Goal: Task Accomplishment & Management: Manage account settings

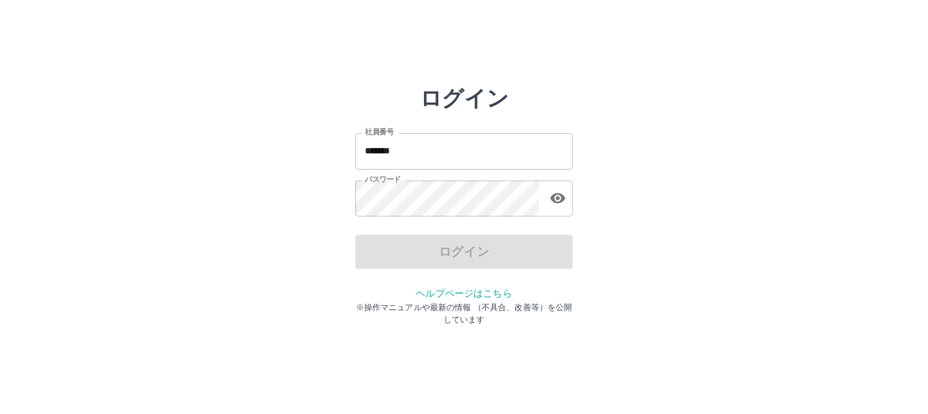
click at [453, 156] on input "*******" at bounding box center [463, 151] width 217 height 36
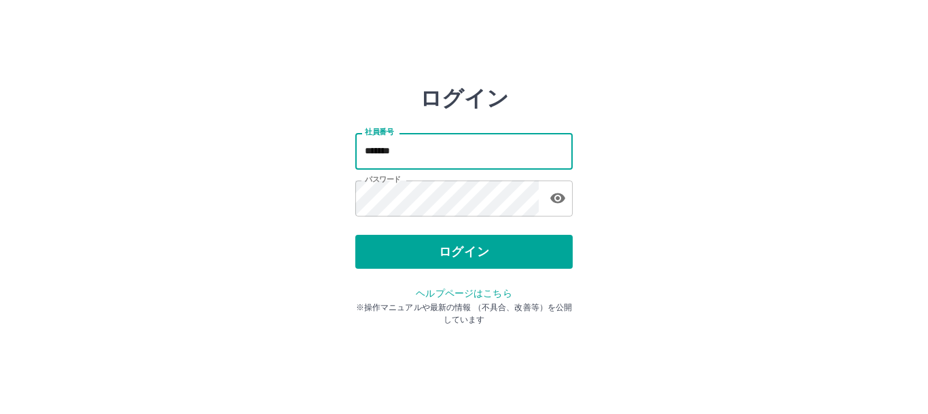
type input "*******"
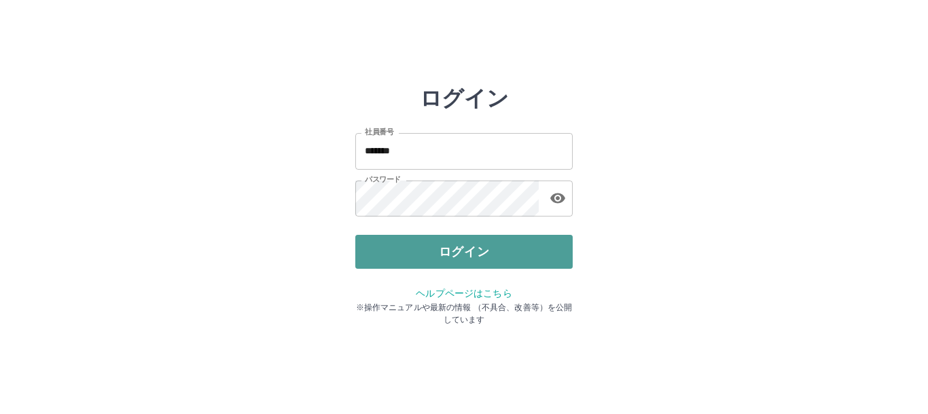
click at [445, 255] on button "ログイン" at bounding box center [463, 252] width 217 height 34
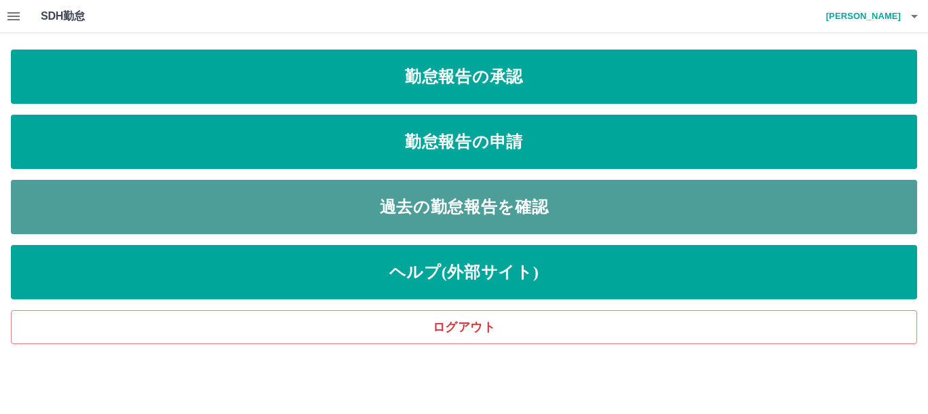
click at [485, 215] on link "過去の勤怠報告を確認" at bounding box center [464, 207] width 906 height 54
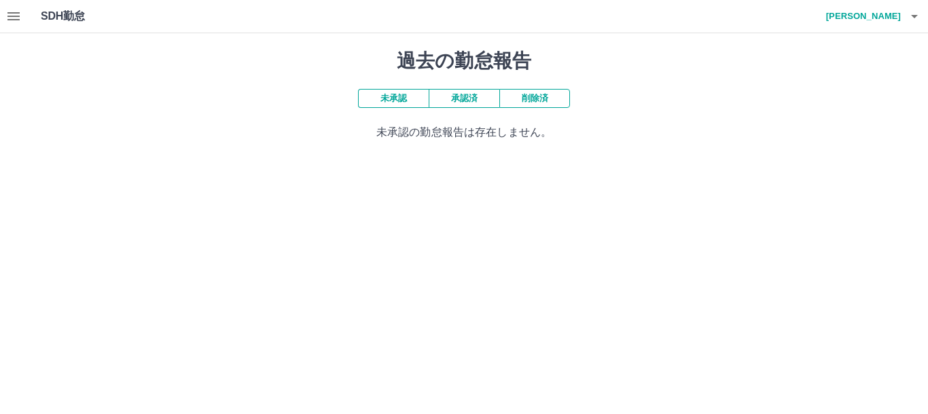
click at [14, 18] on icon "button" at bounding box center [13, 16] width 16 height 16
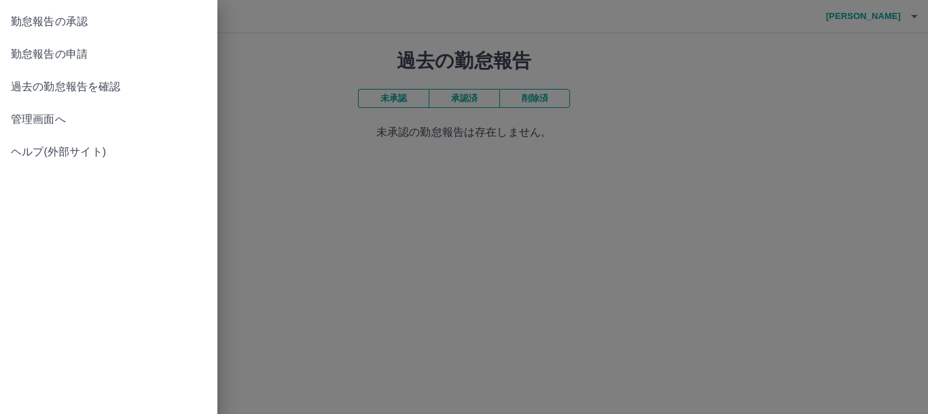
click at [70, 20] on span "勤怠報告の承認" at bounding box center [109, 22] width 196 height 16
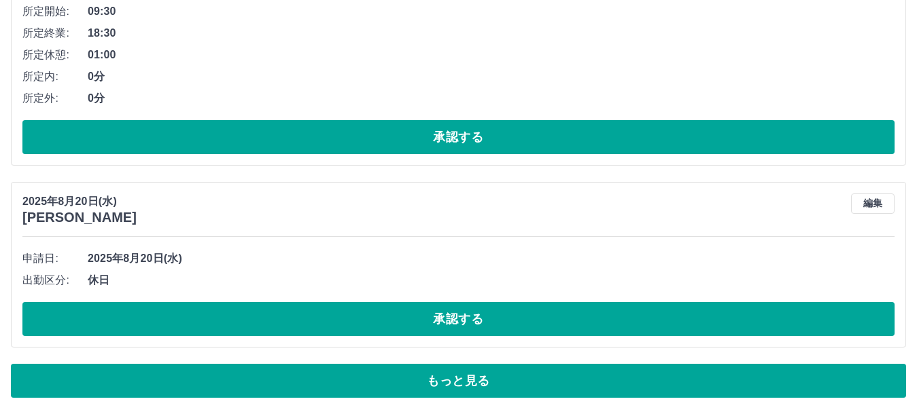
scroll to position [7030, 0]
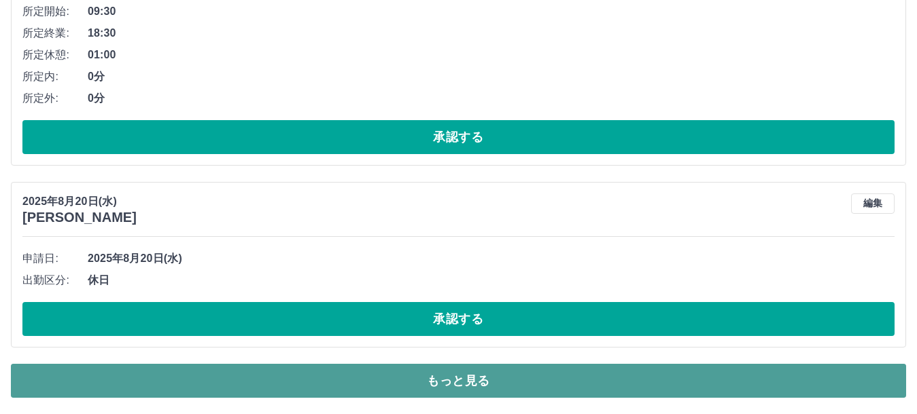
click at [471, 377] on button "もっと見る" at bounding box center [458, 381] width 895 height 34
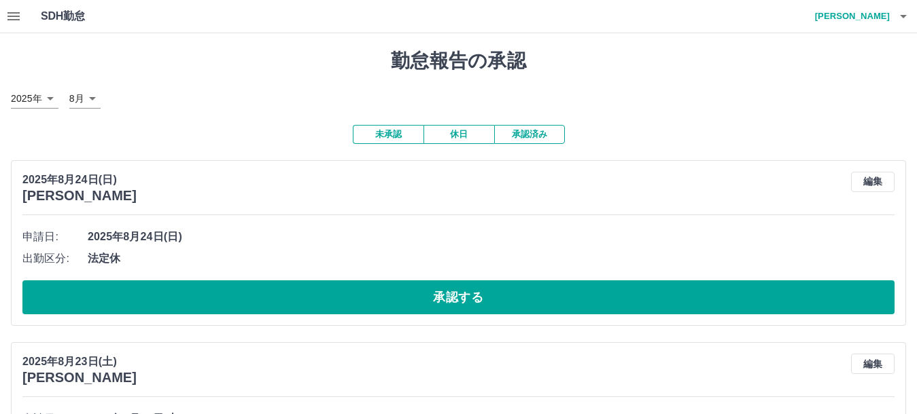
scroll to position [0, 0]
click at [527, 136] on button "承認済み" at bounding box center [529, 134] width 71 height 19
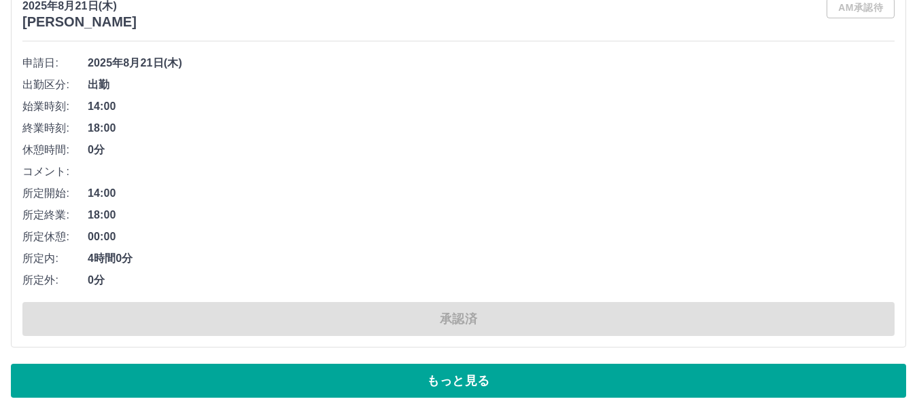
scroll to position [8356, 0]
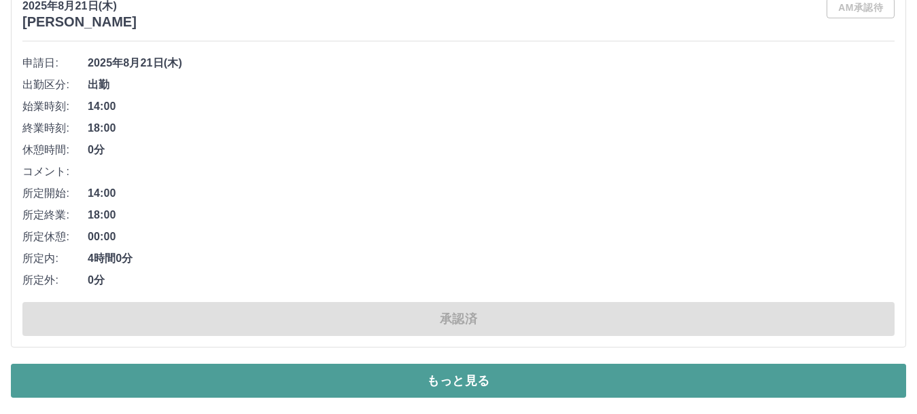
click at [541, 373] on button "もっと見る" at bounding box center [458, 381] width 895 height 34
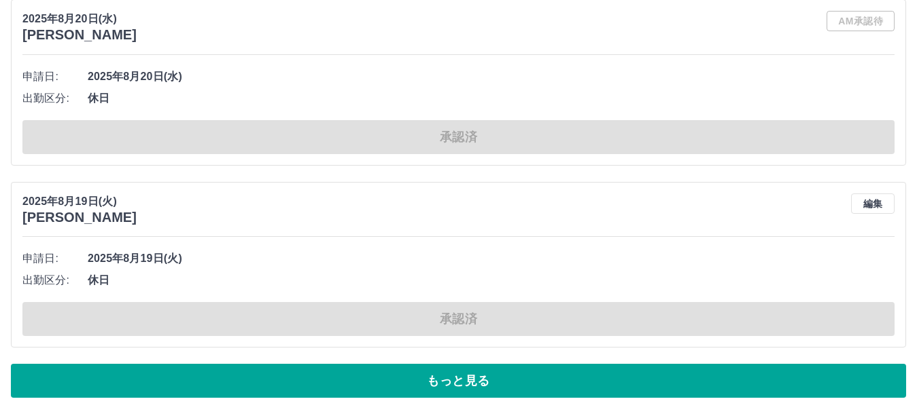
scroll to position [15719, 0]
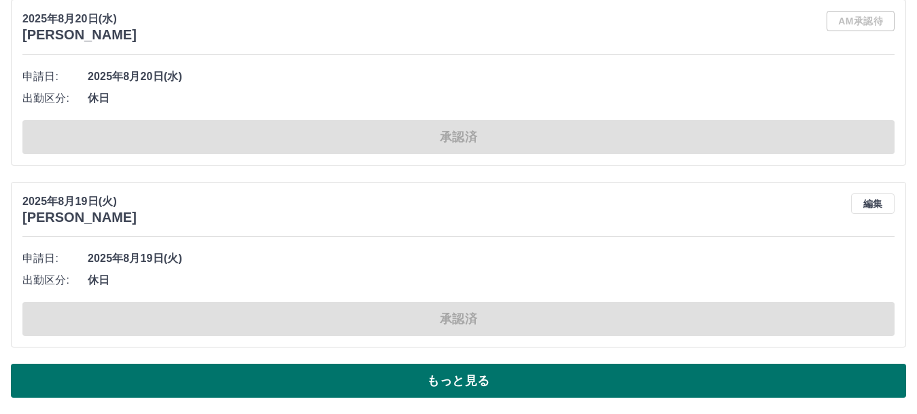
click at [588, 381] on button "もっと見る" at bounding box center [458, 381] width 895 height 34
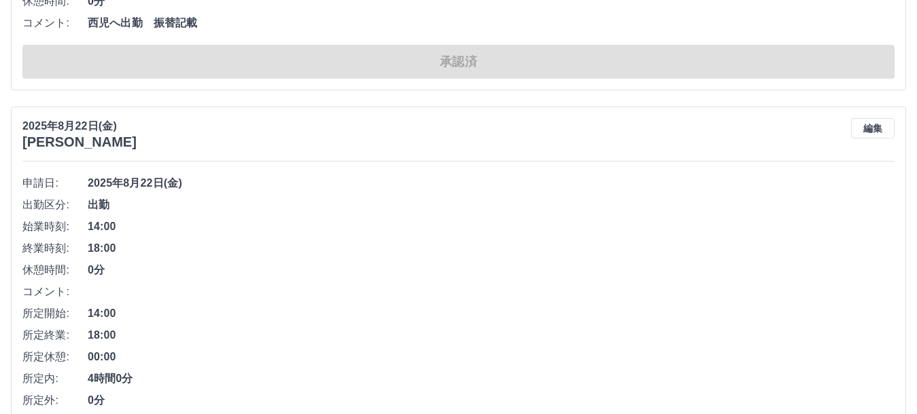
scroll to position [0, 0]
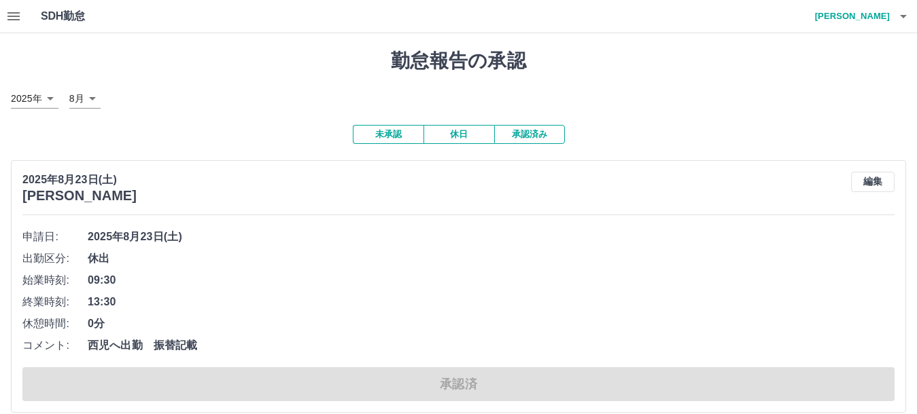
click at [19, 15] on icon "button" at bounding box center [13, 16] width 16 height 16
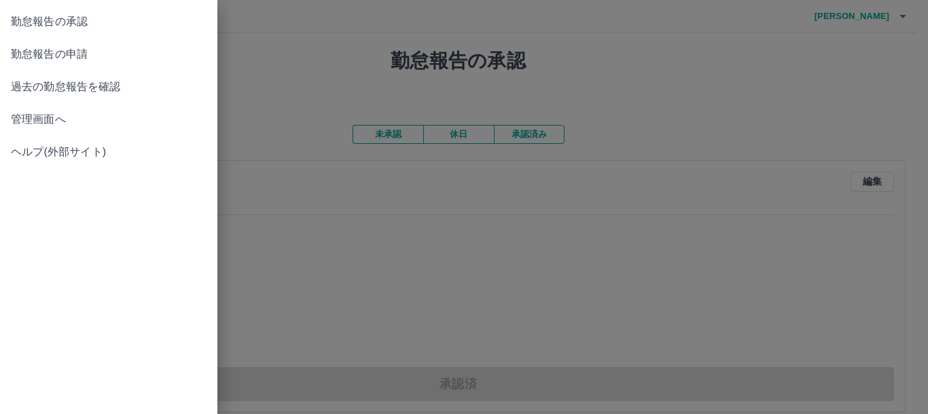
click at [323, 60] on div at bounding box center [464, 207] width 928 height 414
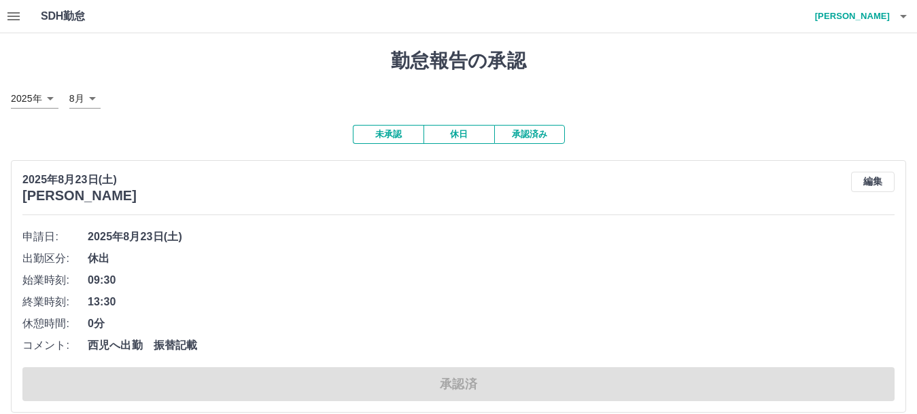
click at [393, 136] on button "未承認" at bounding box center [388, 134] width 71 height 19
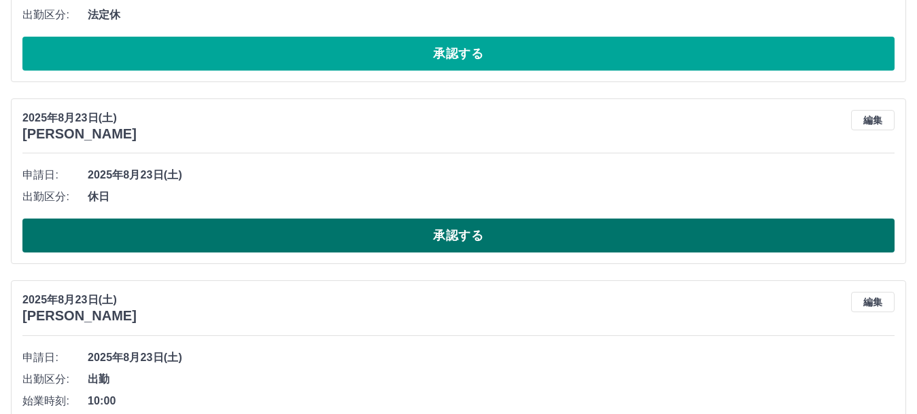
scroll to position [249, 0]
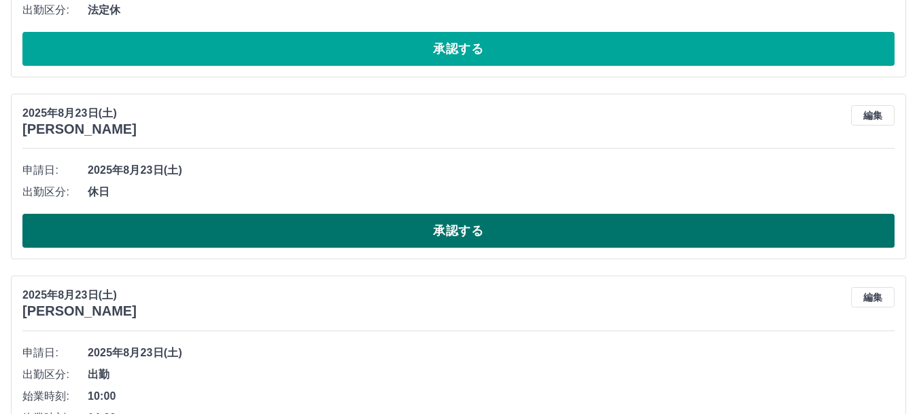
click at [482, 230] on button "承認する" at bounding box center [458, 231] width 872 height 34
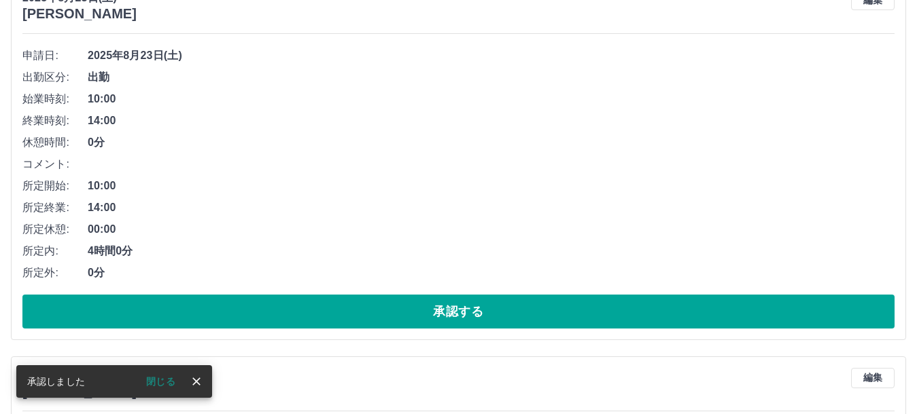
scroll to position [746, 0]
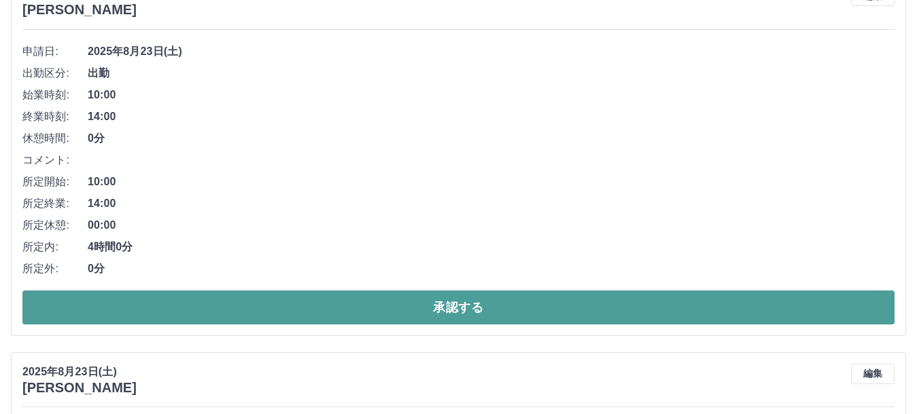
click at [487, 305] on button "承認する" at bounding box center [458, 308] width 872 height 34
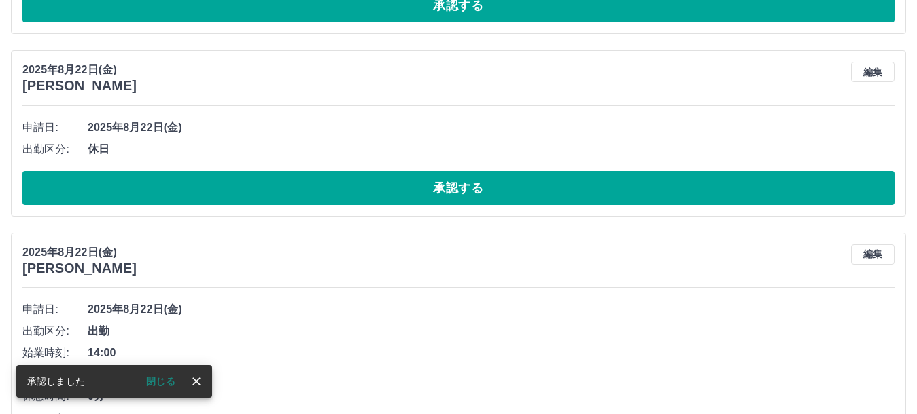
scroll to position [1611, 0]
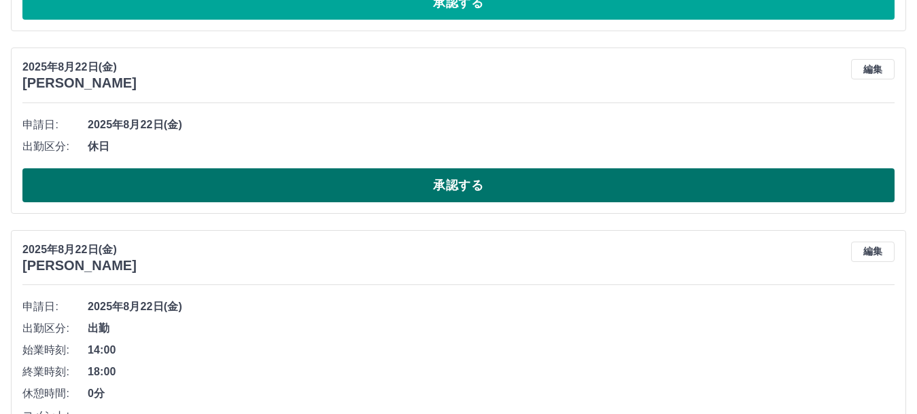
click at [478, 188] on button "承認する" at bounding box center [458, 186] width 872 height 34
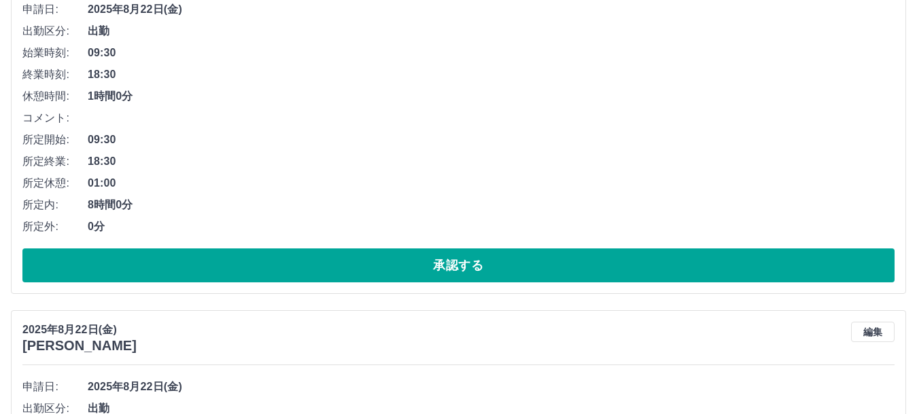
scroll to position [2108, 0]
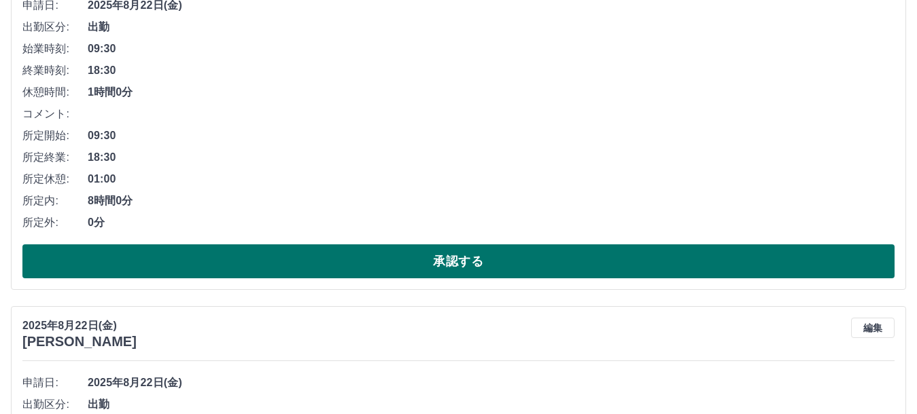
click at [464, 268] on button "承認する" at bounding box center [458, 262] width 872 height 34
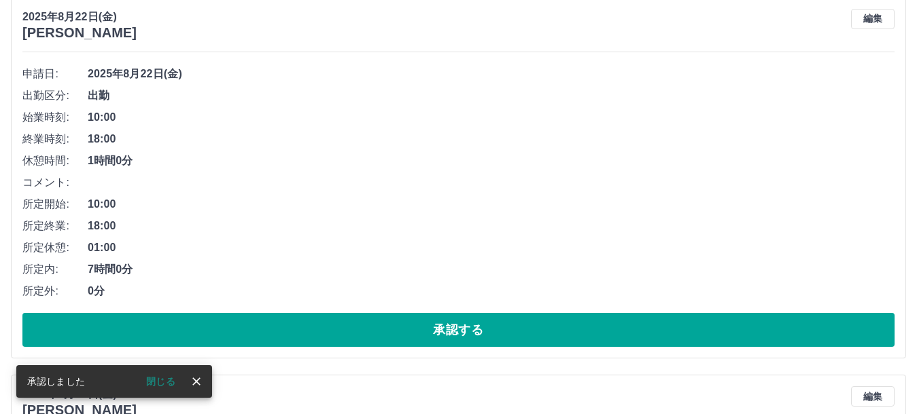
scroll to position [2041, 0]
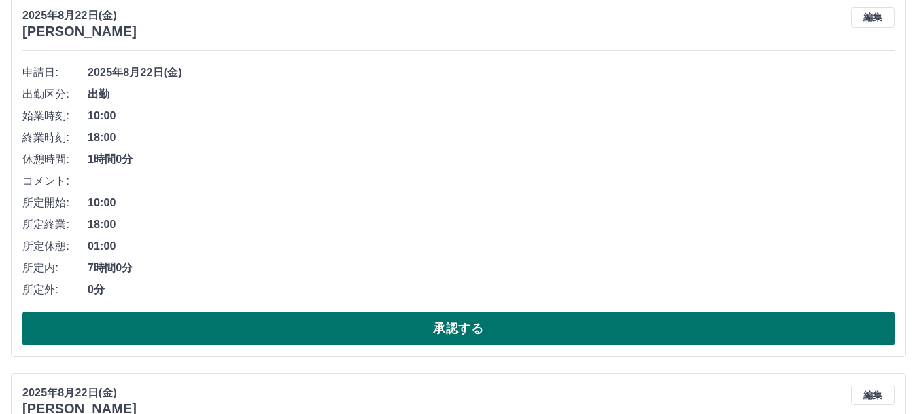
click at [476, 328] on button "承認する" at bounding box center [458, 329] width 872 height 34
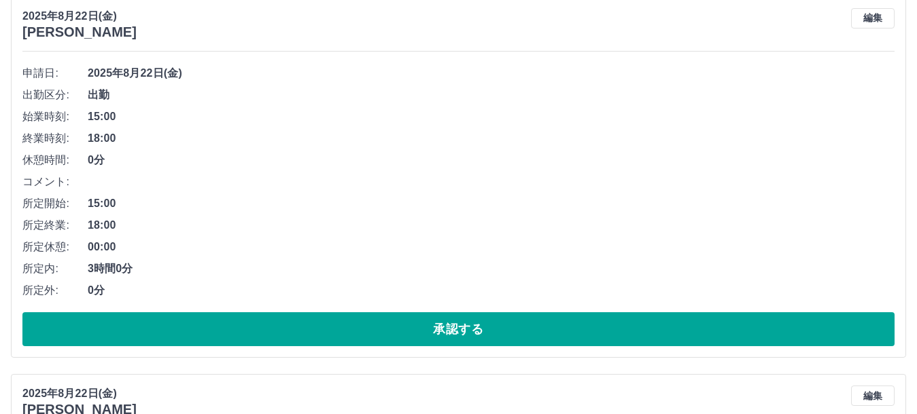
scroll to position [2036, 0]
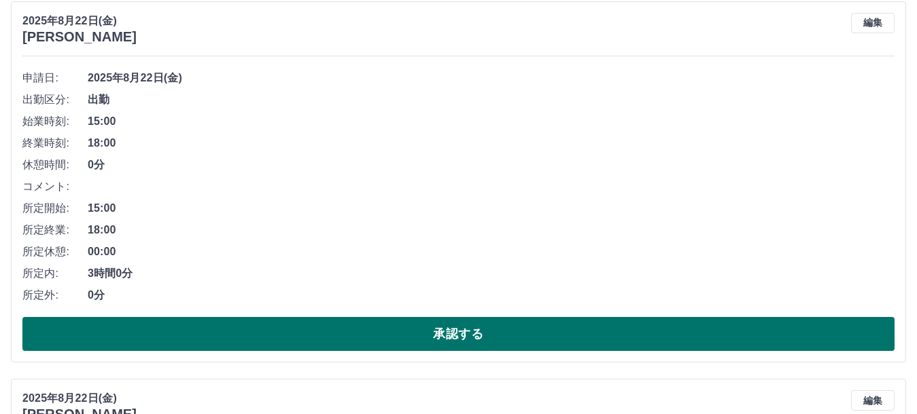
click at [455, 333] on button "承認する" at bounding box center [458, 334] width 872 height 34
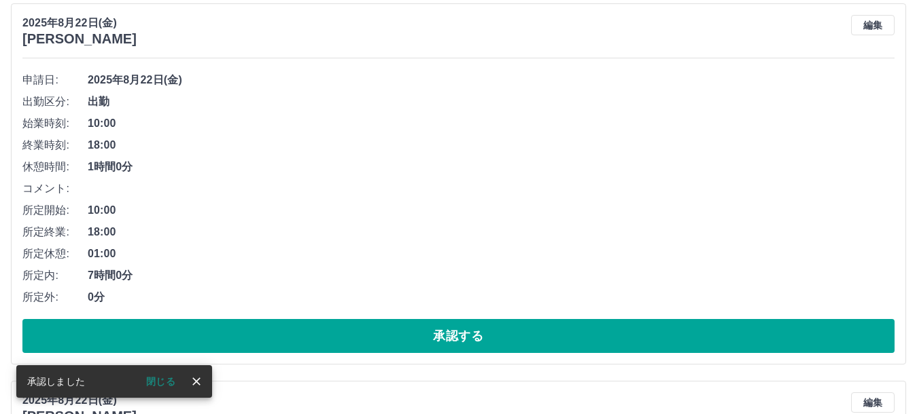
scroll to position [2217, 0]
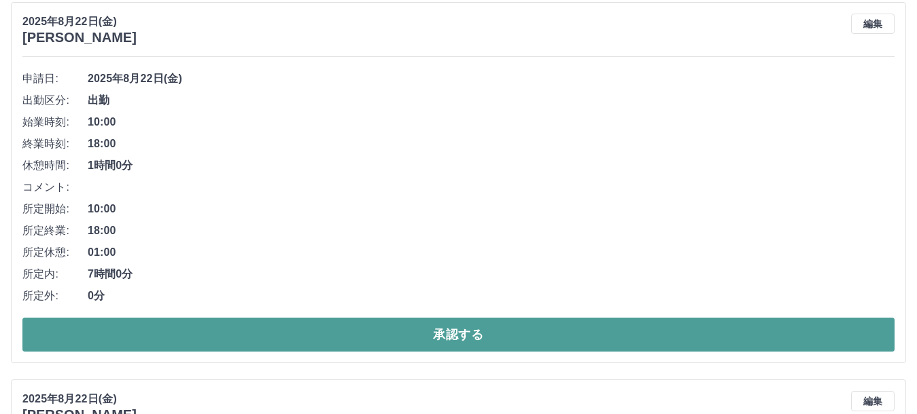
click at [459, 332] on button "承認する" at bounding box center [458, 335] width 872 height 34
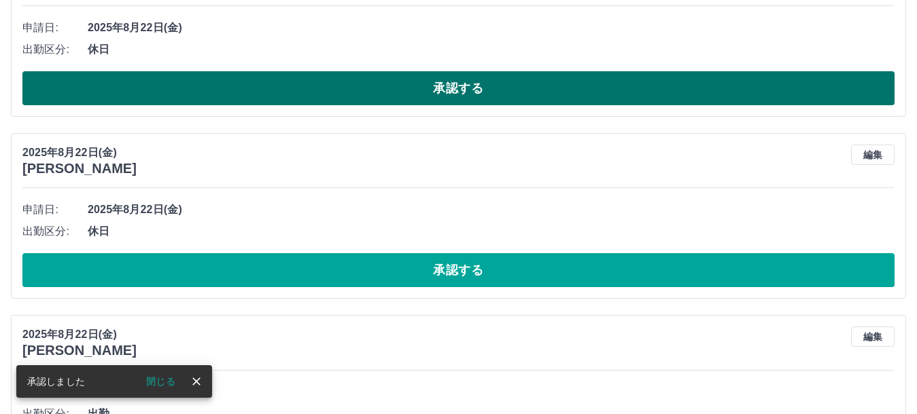
scroll to position [2088, 0]
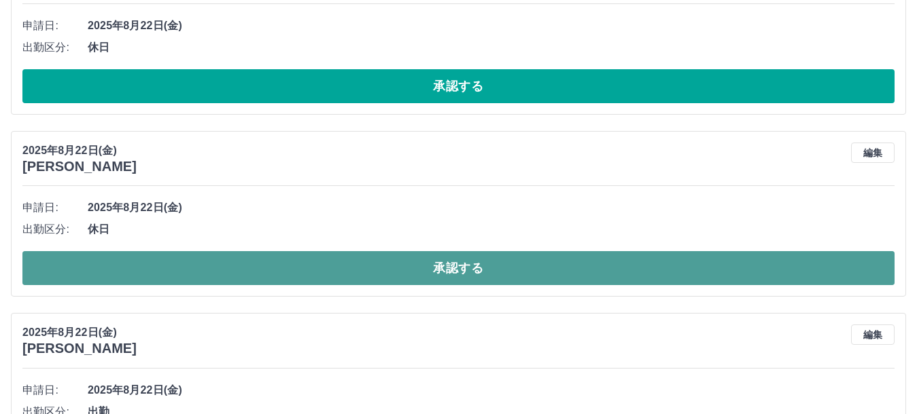
click at [466, 270] on button "承認する" at bounding box center [458, 268] width 872 height 34
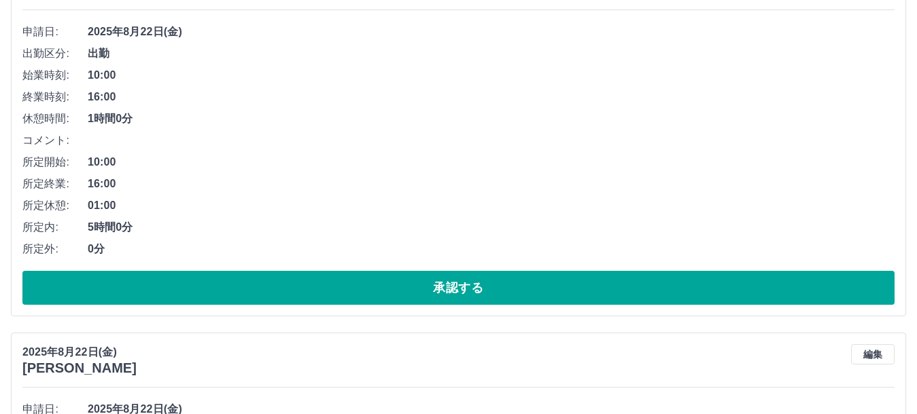
scroll to position [3020, 0]
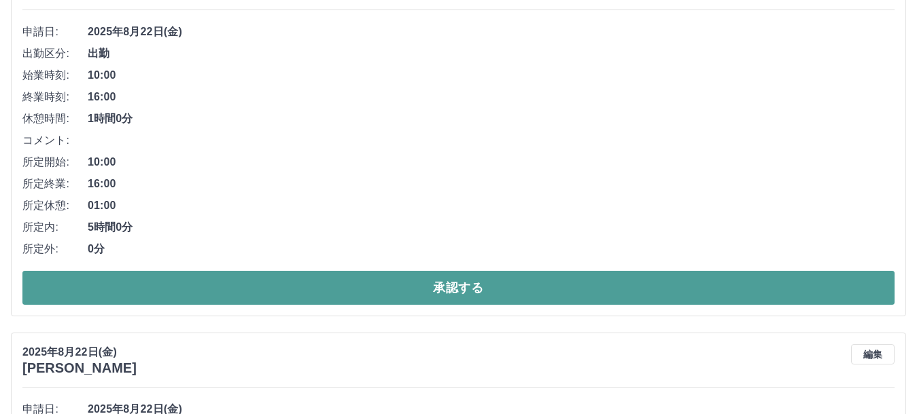
click at [444, 287] on button "承認する" at bounding box center [458, 288] width 872 height 34
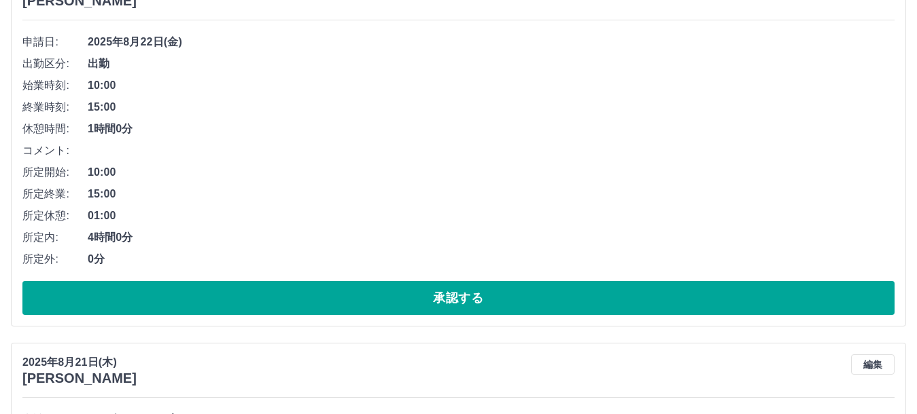
scroll to position [3015, 0]
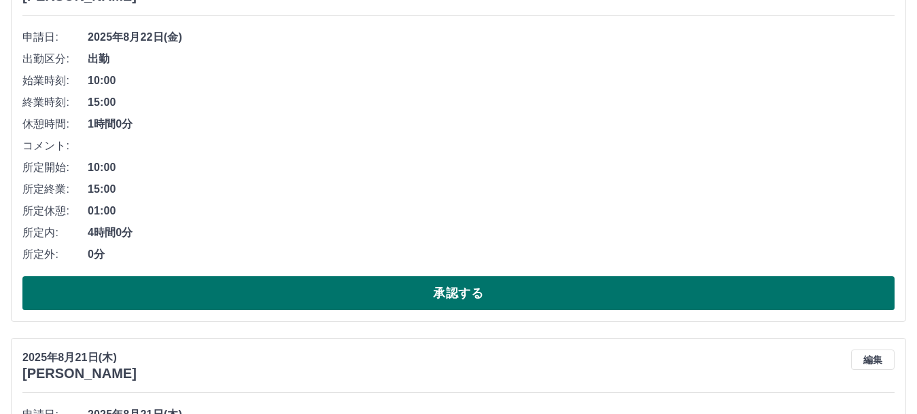
click at [461, 296] on button "承認する" at bounding box center [458, 294] width 872 height 34
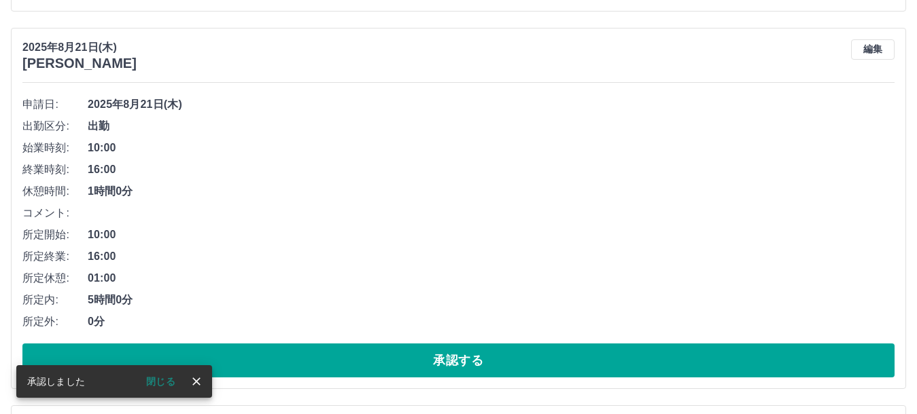
scroll to position [3009, 0]
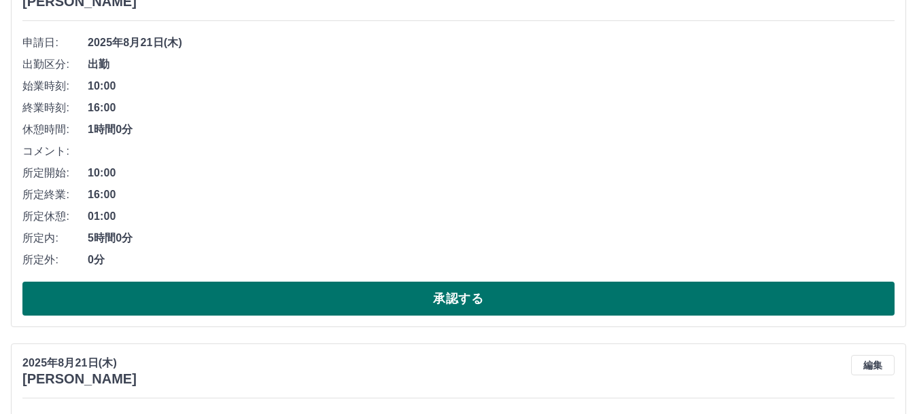
click at [453, 302] on button "承認する" at bounding box center [458, 299] width 872 height 34
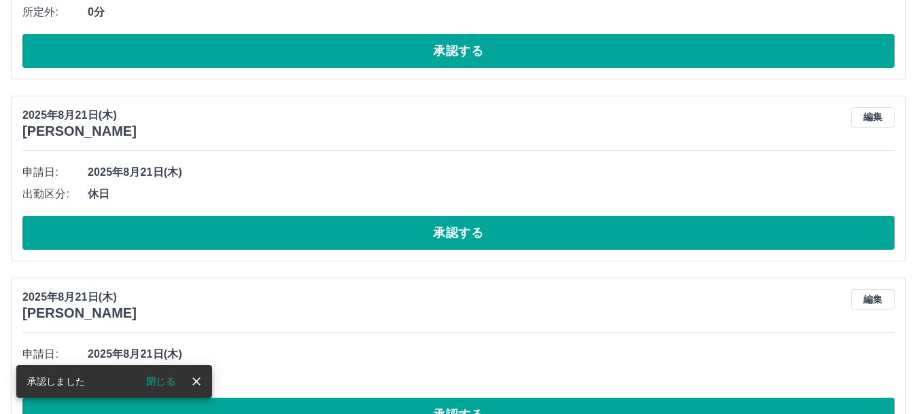
scroll to position [2880, 0]
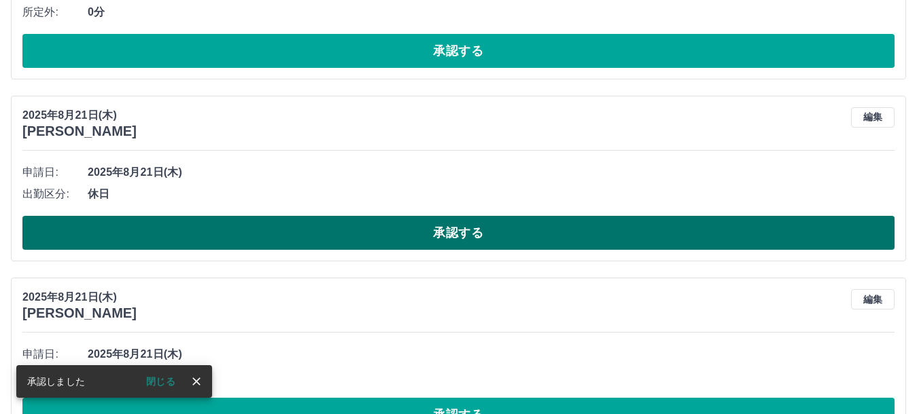
click at [464, 231] on button "承認する" at bounding box center [458, 233] width 872 height 34
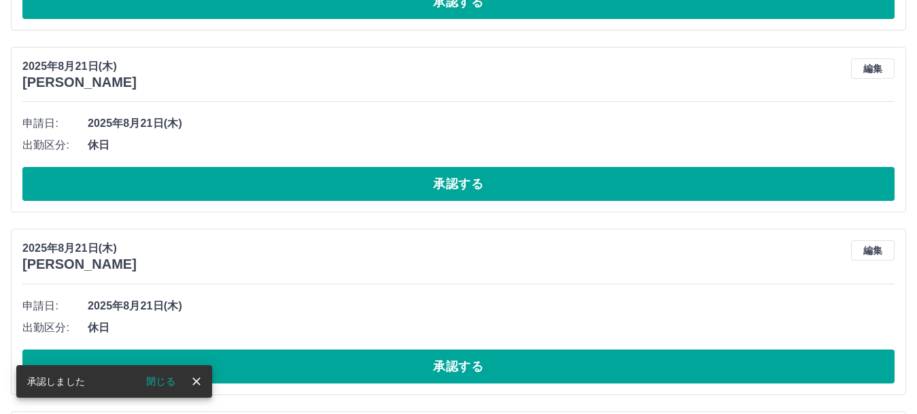
scroll to position [3128, 0]
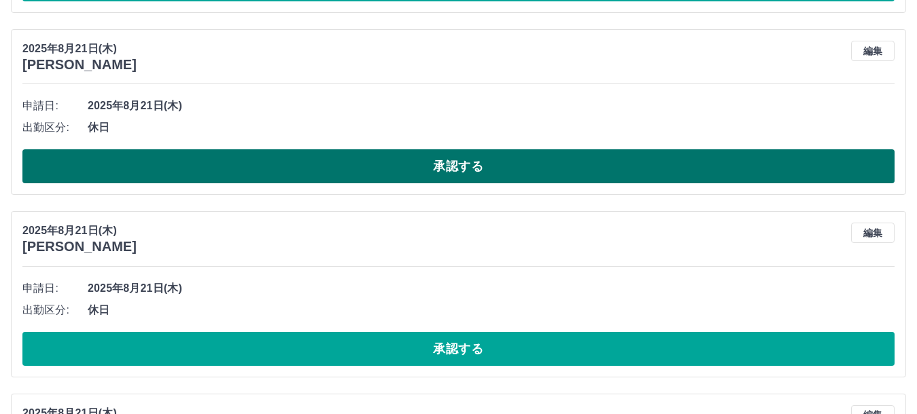
click at [450, 168] on button "承認する" at bounding box center [458, 166] width 872 height 34
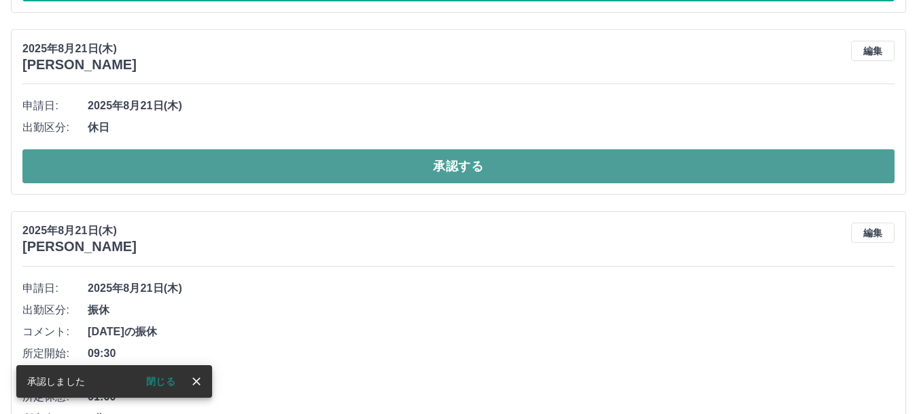
click at [451, 164] on button "承認する" at bounding box center [458, 166] width 872 height 34
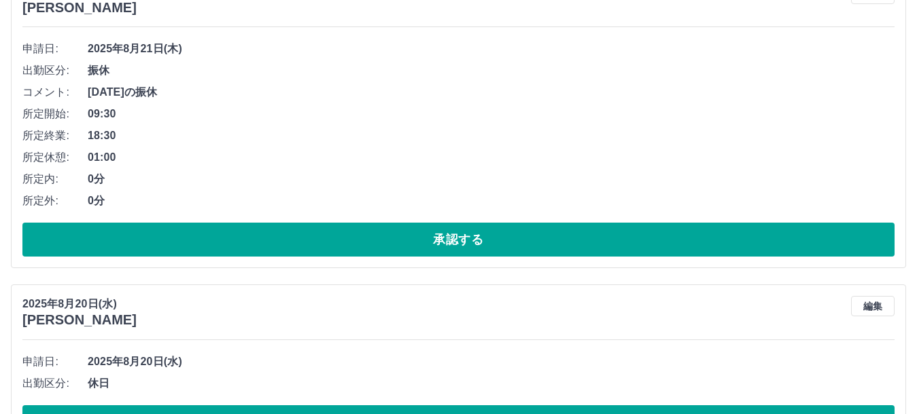
scroll to position [3191, 0]
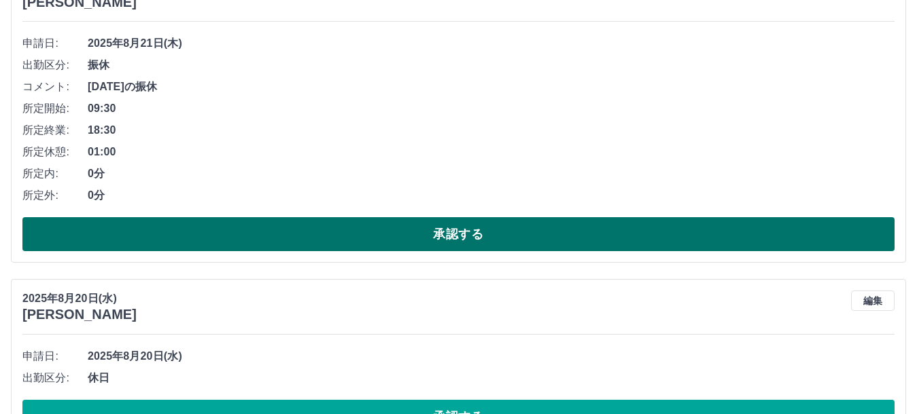
click at [442, 237] on button "承認する" at bounding box center [458, 234] width 872 height 34
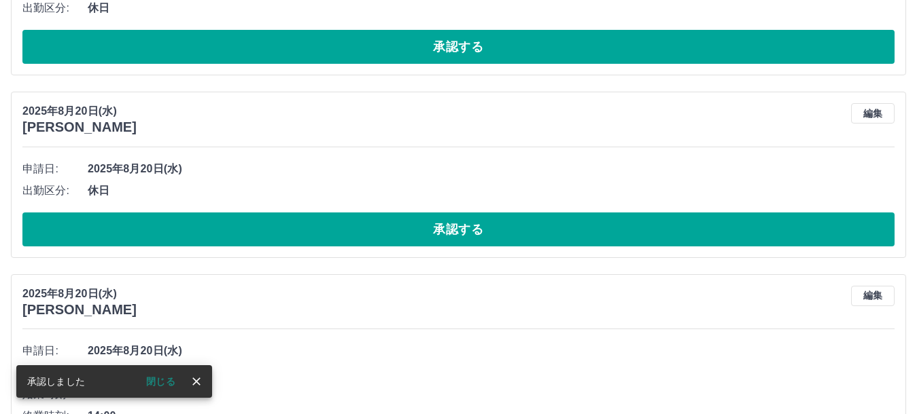
scroll to position [3251, 0]
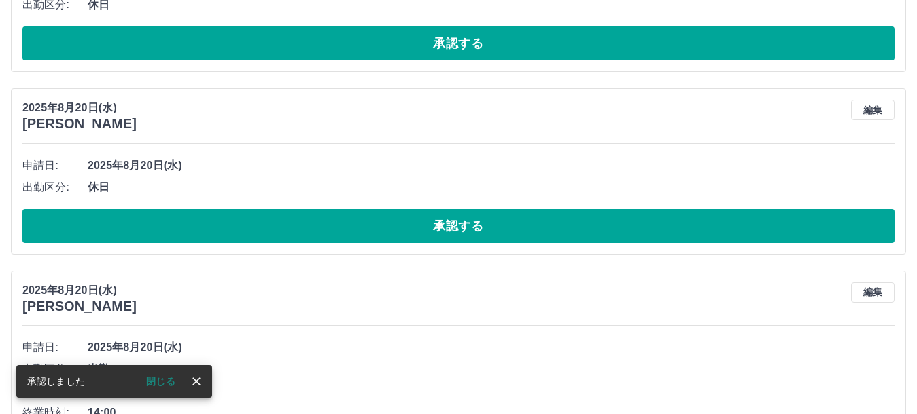
click at [444, 234] on button "承認する" at bounding box center [458, 226] width 872 height 34
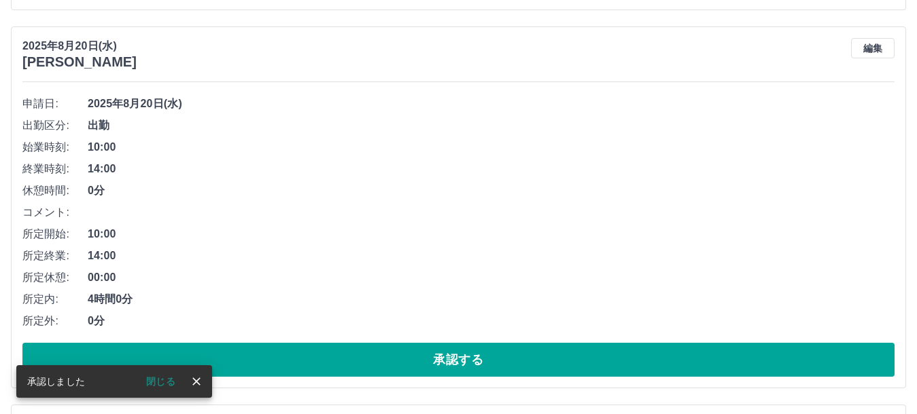
scroll to position [3376, 0]
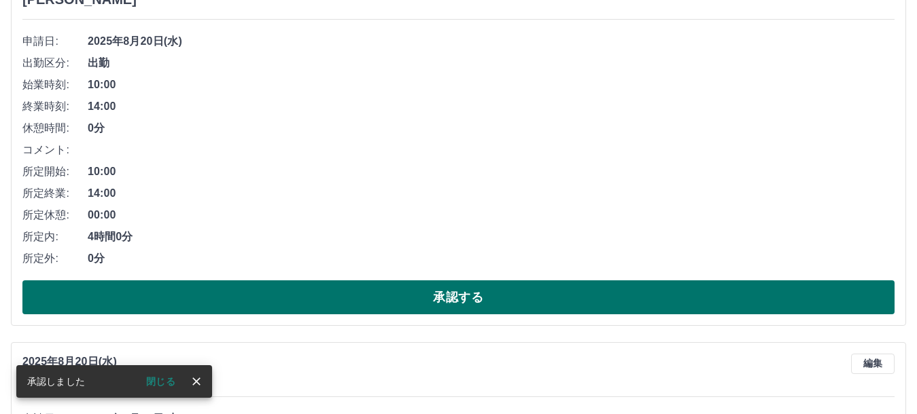
click at [450, 300] on button "承認する" at bounding box center [458, 298] width 872 height 34
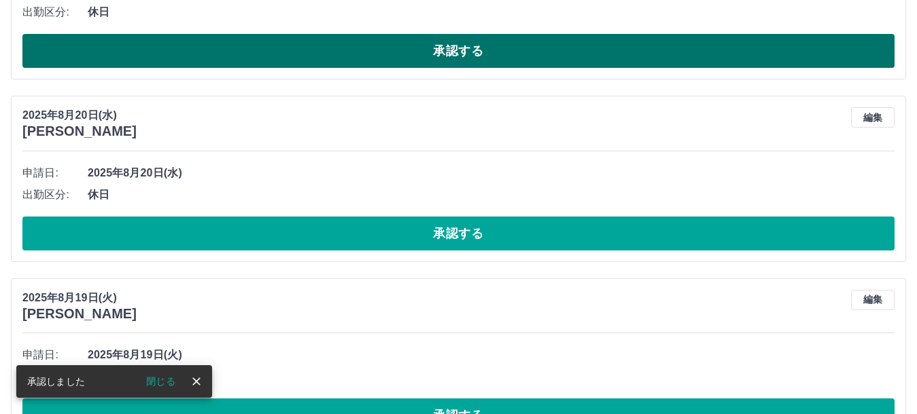
scroll to position [3246, 0]
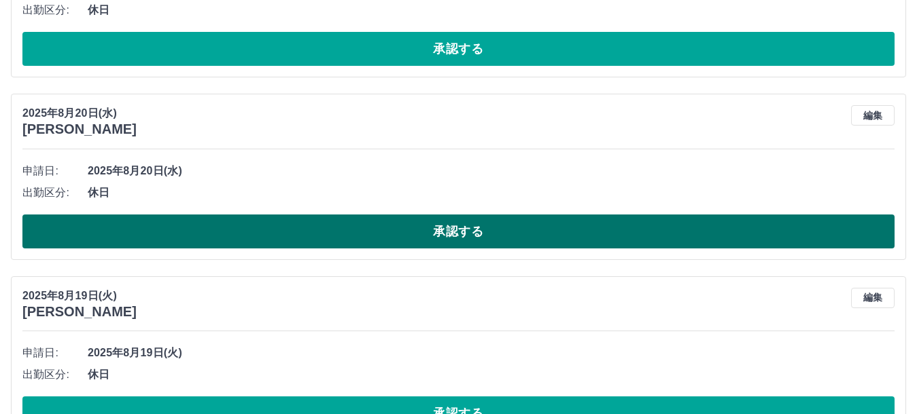
click at [480, 233] on button "承認する" at bounding box center [458, 232] width 872 height 34
click at [480, 230] on button "承認する" at bounding box center [458, 232] width 872 height 34
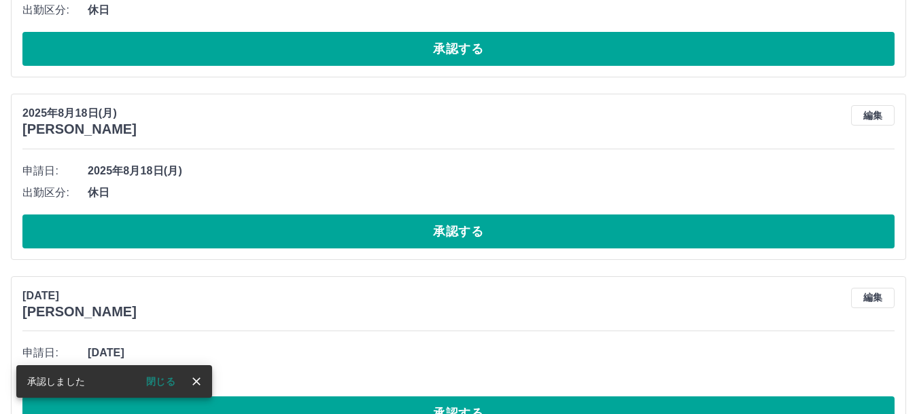
scroll to position [3308, 0]
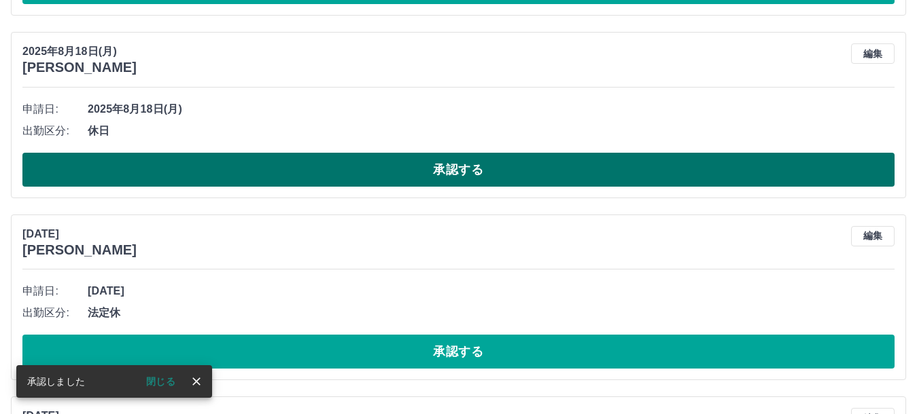
click at [482, 164] on button "承認する" at bounding box center [458, 170] width 872 height 34
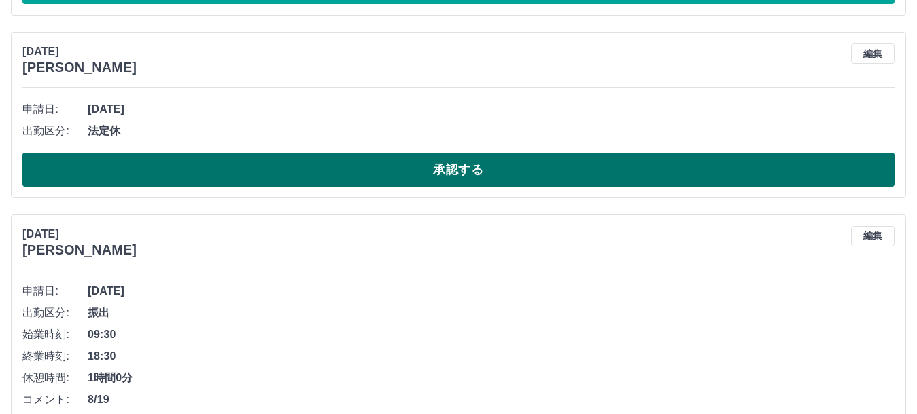
click at [469, 169] on button "承認する" at bounding box center [458, 170] width 872 height 34
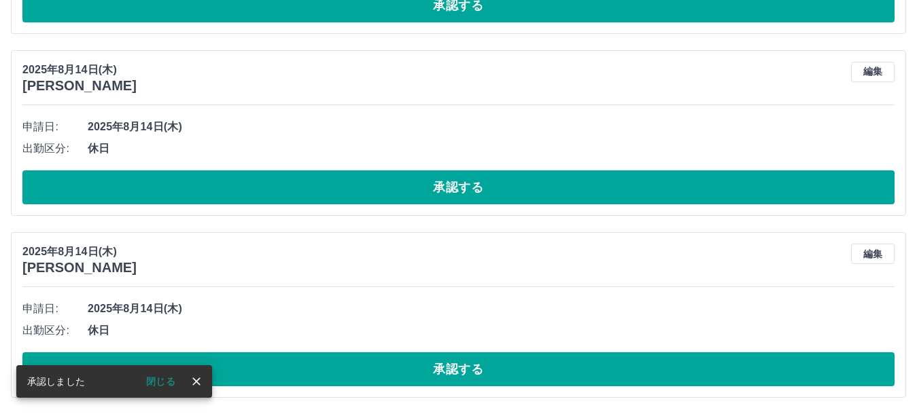
scroll to position [4216, 0]
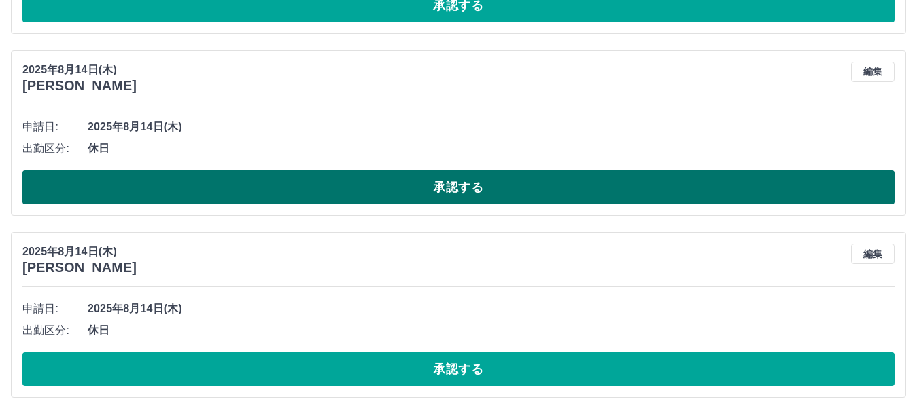
click at [471, 189] on button "承認する" at bounding box center [458, 188] width 872 height 34
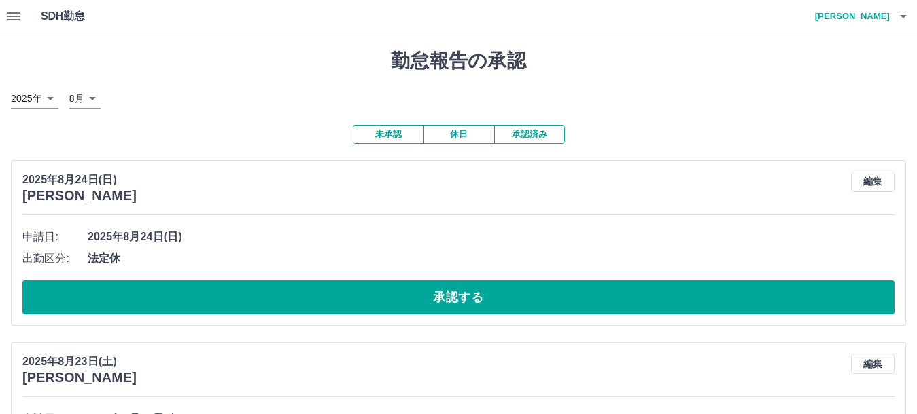
scroll to position [0, 0]
click at [13, 18] on icon "button" at bounding box center [13, 16] width 16 height 16
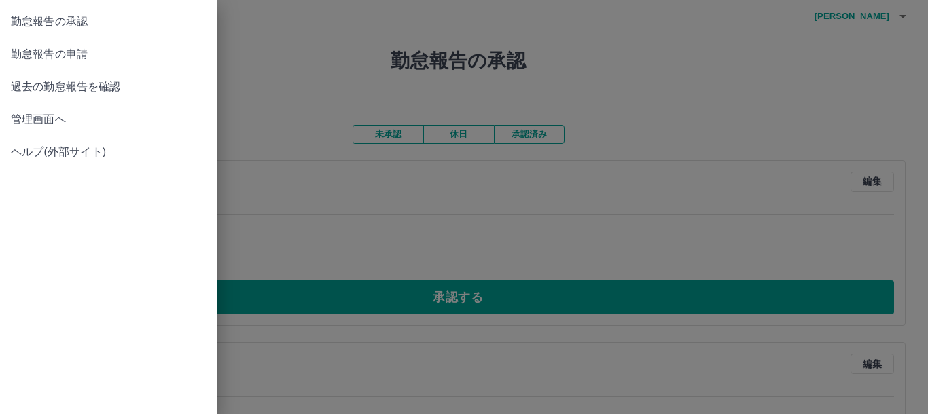
click at [41, 121] on span "管理画面へ" at bounding box center [109, 119] width 196 height 16
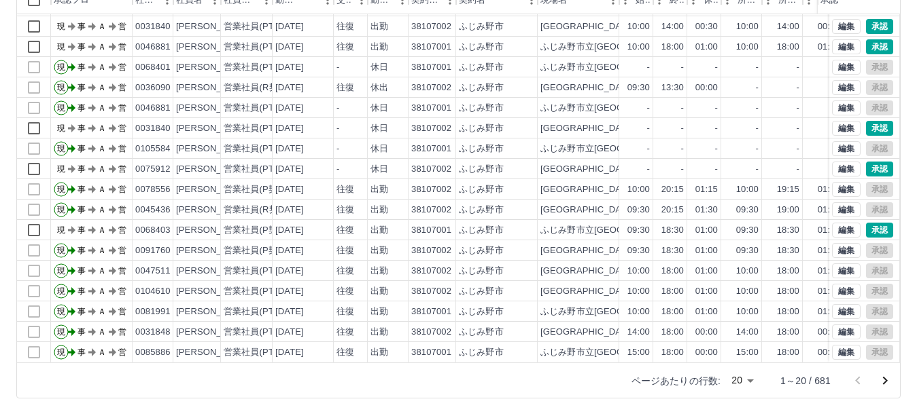
scroll to position [160, 0]
click at [885, 379] on icon "次のページへ" at bounding box center [885, 380] width 5 height 8
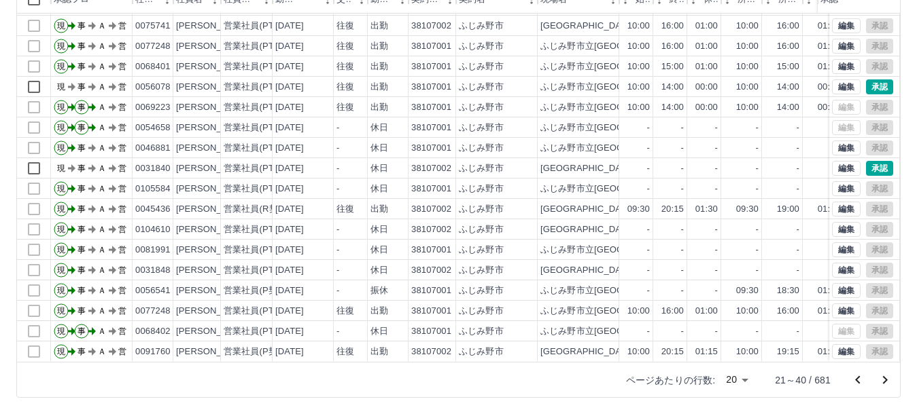
scroll to position [71, 0]
click at [884, 377] on icon "次のページへ" at bounding box center [885, 380] width 5 height 8
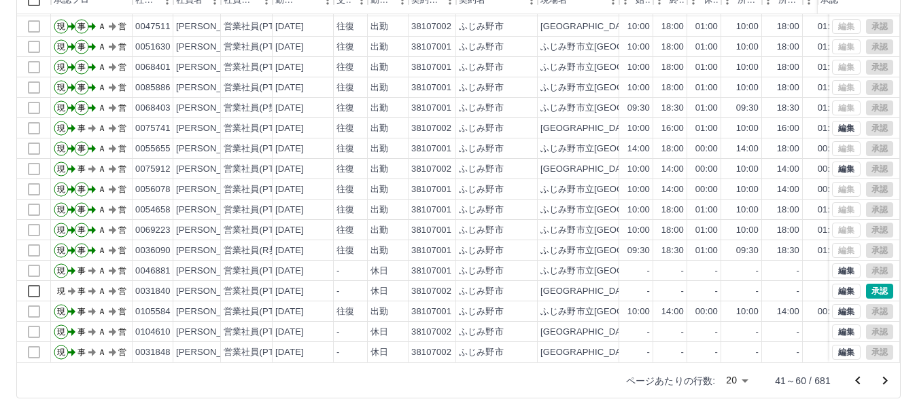
scroll to position [160, 0]
click at [882, 381] on icon "次のページへ" at bounding box center [885, 380] width 16 height 16
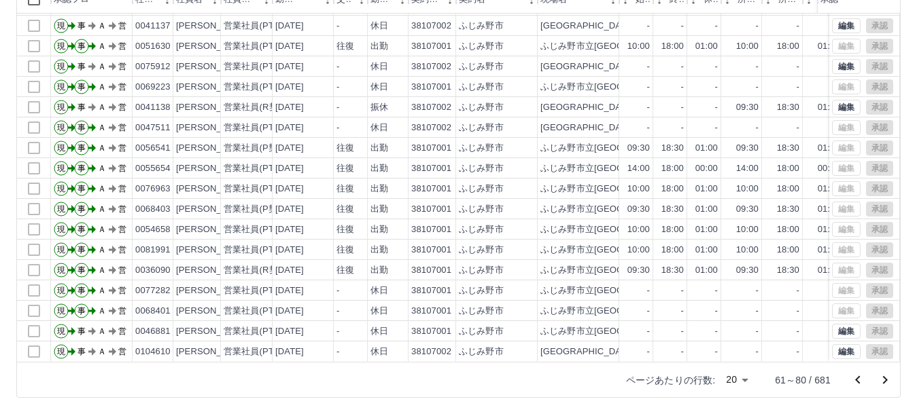
scroll to position [71, 0]
click at [883, 377] on icon "次のページへ" at bounding box center [885, 380] width 5 height 8
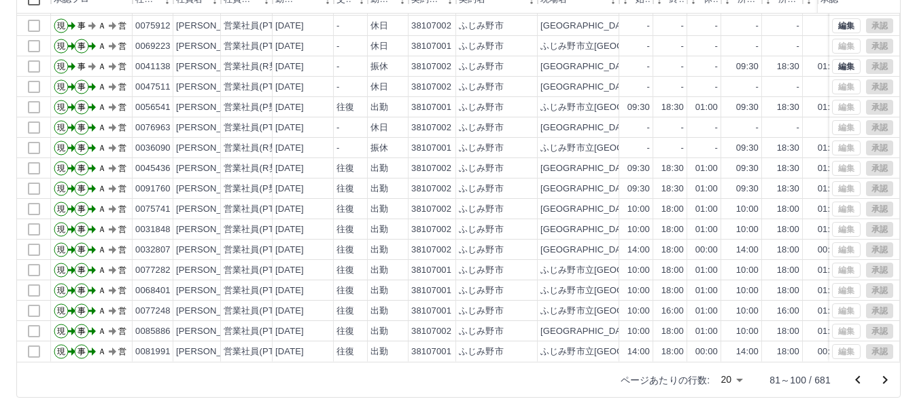
click at [887, 381] on icon "次のページへ" at bounding box center [885, 380] width 16 height 16
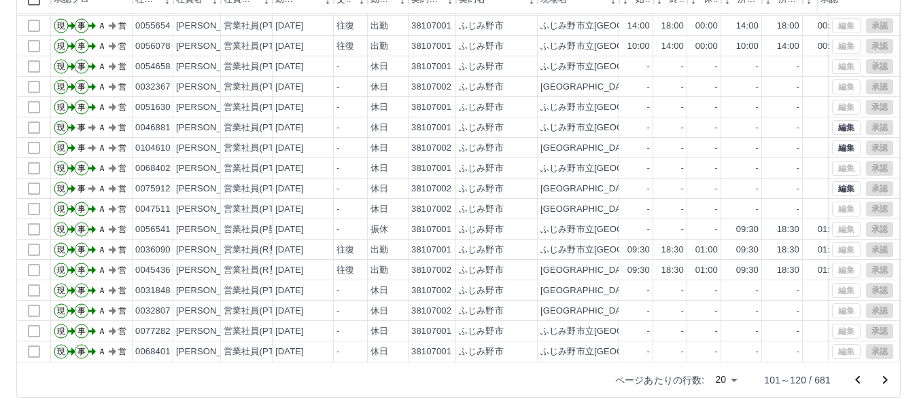
click at [885, 379] on icon "次のページへ" at bounding box center [885, 380] width 5 height 8
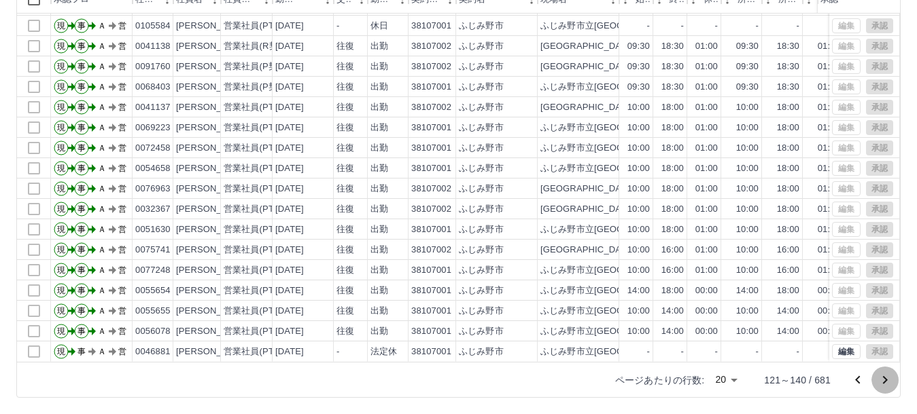
click at [884, 383] on icon "次のページへ" at bounding box center [885, 380] width 5 height 8
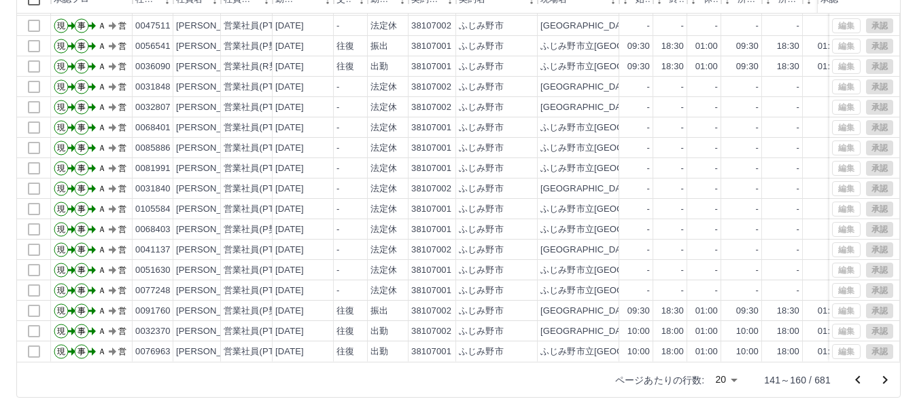
click at [886, 382] on icon "次のページへ" at bounding box center [885, 380] width 16 height 16
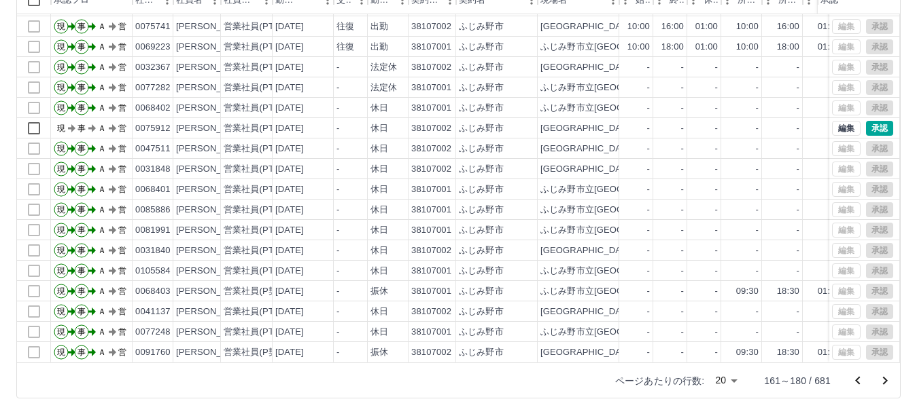
scroll to position [160, 0]
click at [883, 379] on icon "次のページへ" at bounding box center [885, 380] width 16 height 16
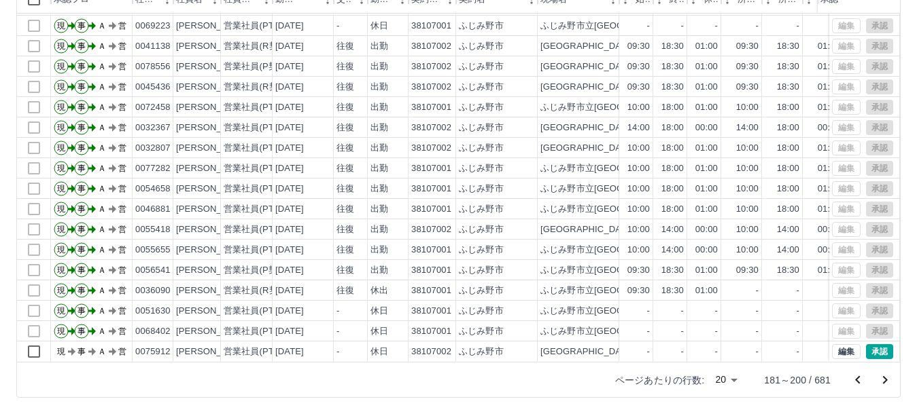
scroll to position [71, 0]
click at [883, 379] on icon "次のページへ" at bounding box center [885, 380] width 16 height 16
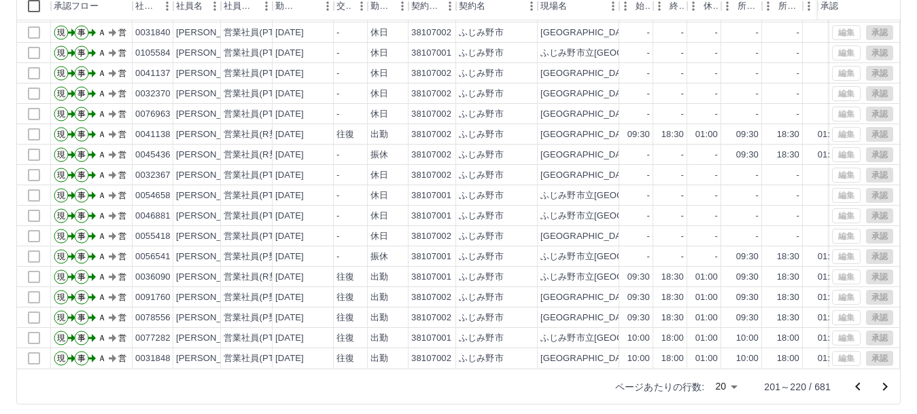
scroll to position [160, 0]
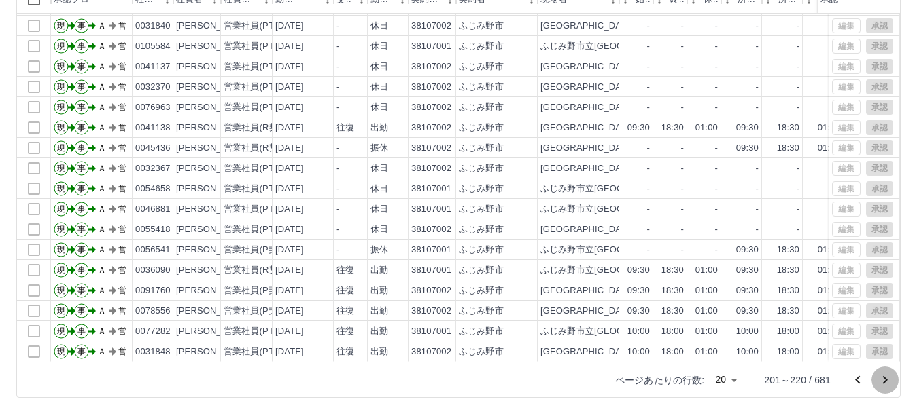
click at [887, 380] on icon "次のページへ" at bounding box center [885, 380] width 16 height 16
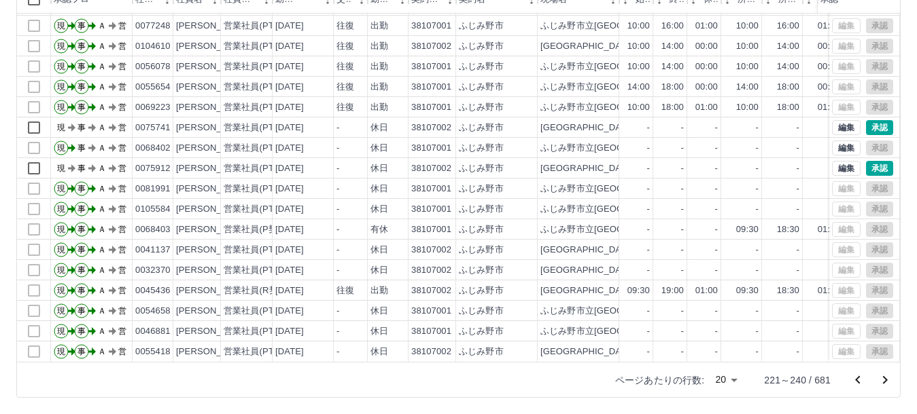
click at [884, 378] on icon "次のページへ" at bounding box center [885, 380] width 5 height 8
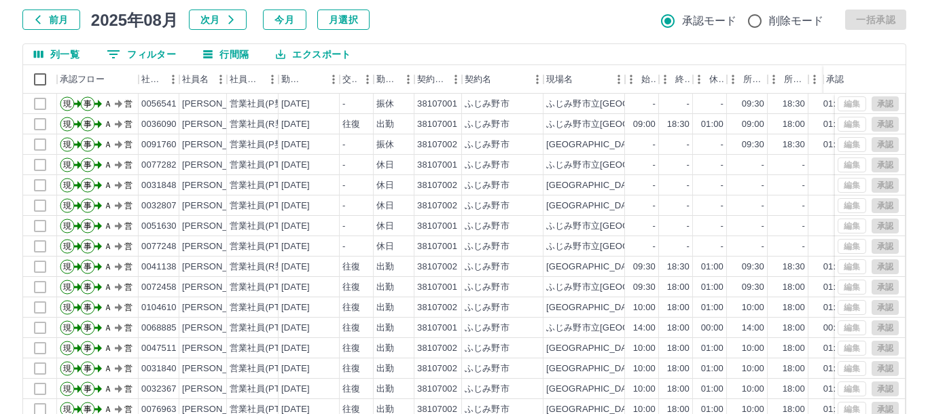
scroll to position [0, 0]
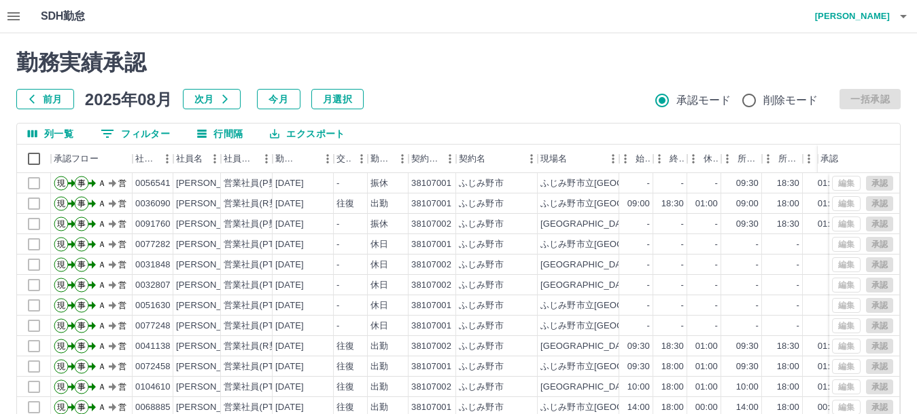
click at [904, 13] on icon "button" at bounding box center [903, 16] width 16 height 16
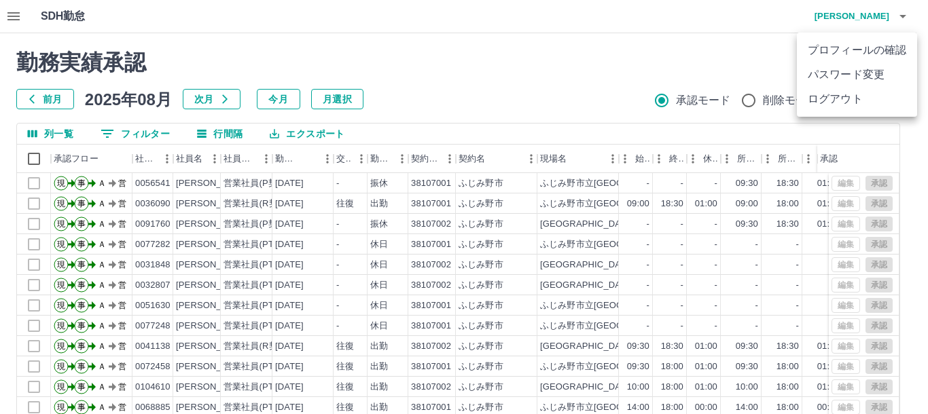
click at [845, 97] on li "ログアウト" at bounding box center [857, 99] width 120 height 24
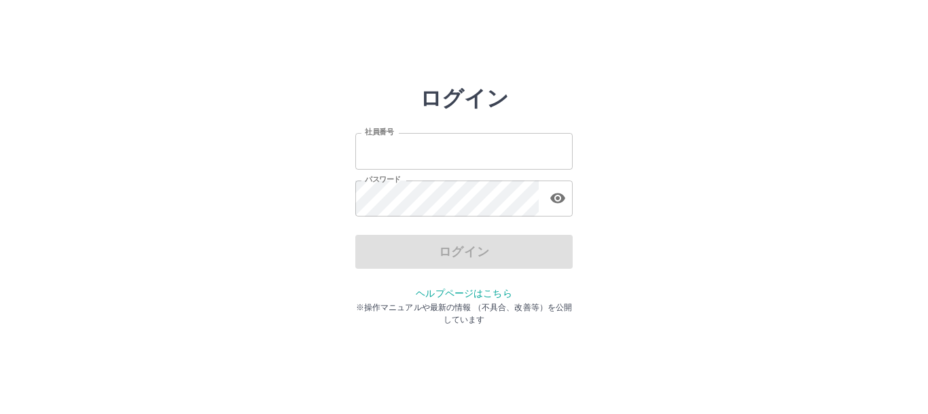
type input "*******"
click at [493, 151] on input "*******" at bounding box center [463, 151] width 217 height 36
